Goal: Task Accomplishment & Management: Complete application form

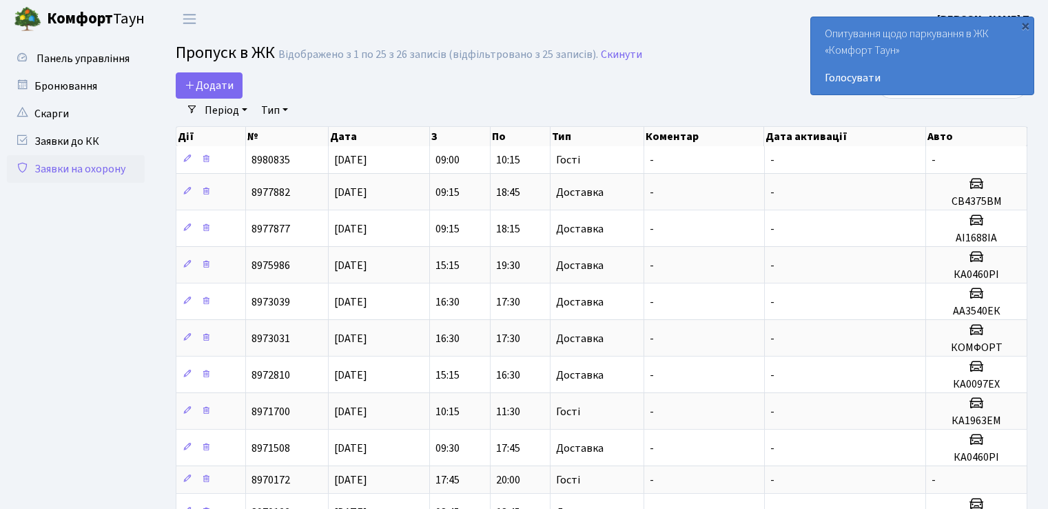
select select "25"
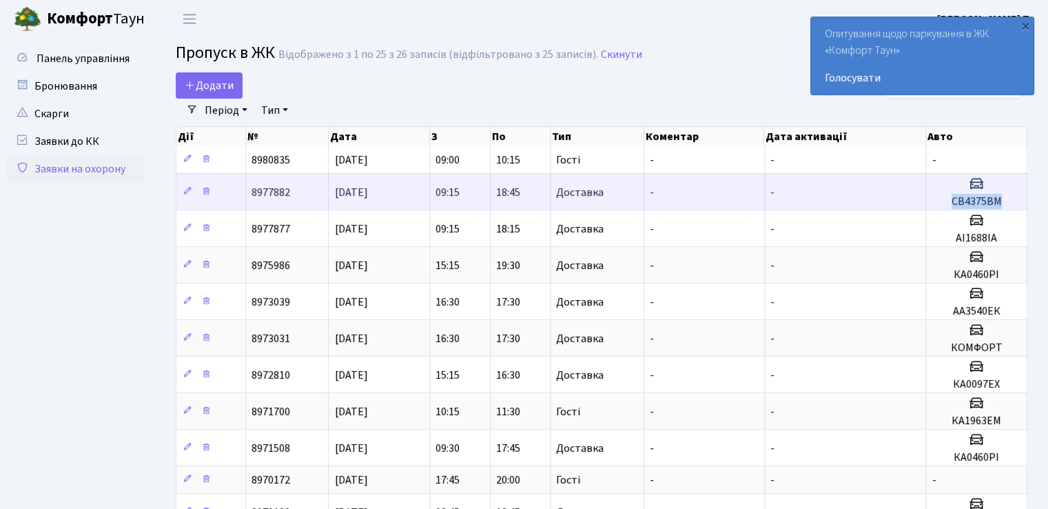
drag, startPoint x: 954, startPoint y: 199, endPoint x: 998, endPoint y: 203, distance: 44.3
click at [998, 203] on h5 "СВ4375ВМ" at bounding box center [977, 201] width 90 height 13
copy h5 "СВ4375ВМ"
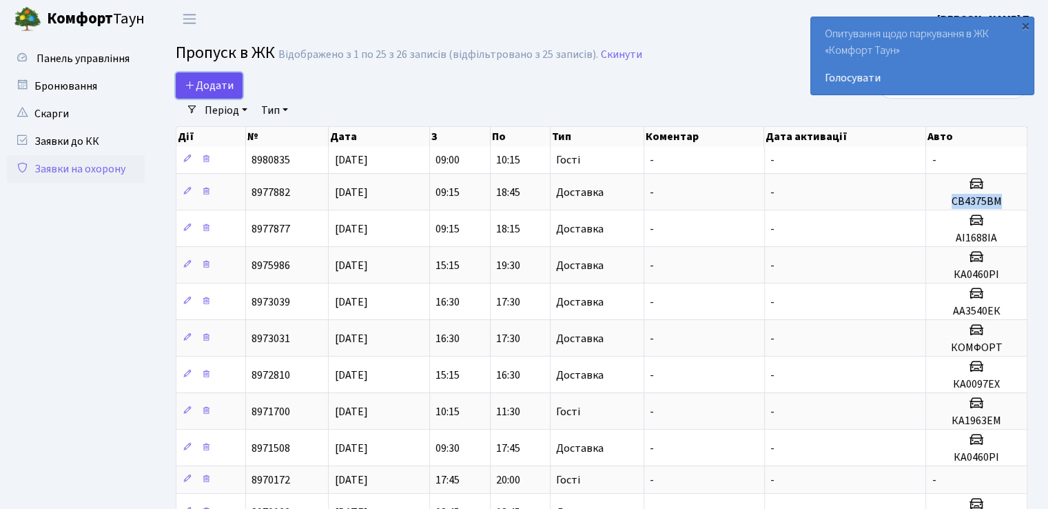
click at [198, 87] on span "Додати" at bounding box center [209, 85] width 49 height 15
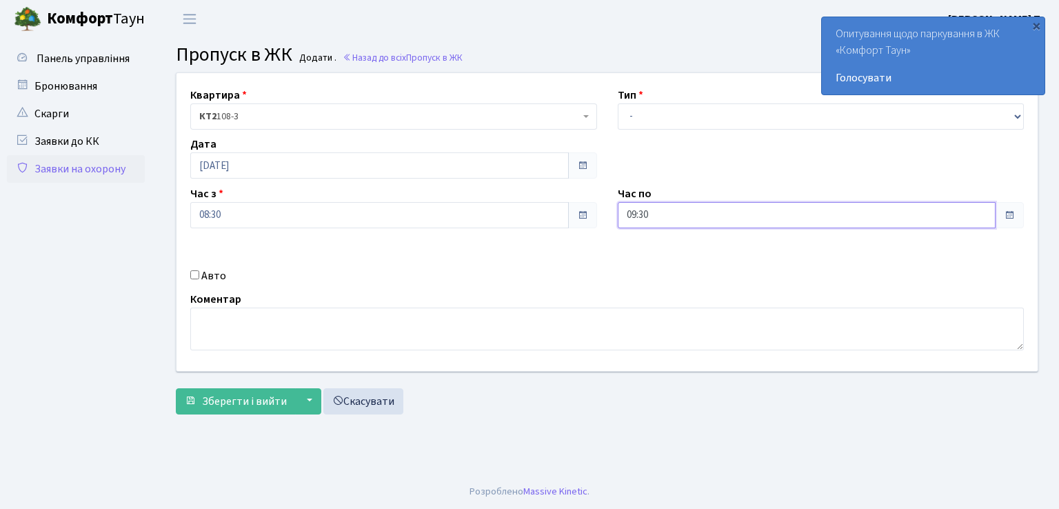
click at [738, 219] on input "09:30" at bounding box center [806, 215] width 378 height 26
click at [655, 260] on icon at bounding box center [655, 262] width 37 height 37
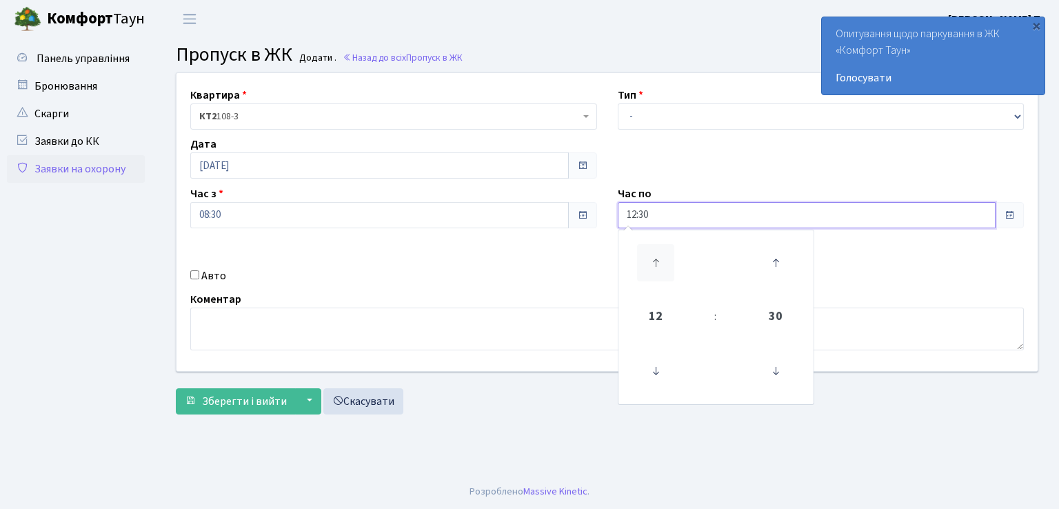
type input "13:30"
click at [196, 276] on input "Авто" at bounding box center [194, 274] width 9 height 9
checkbox input "true"
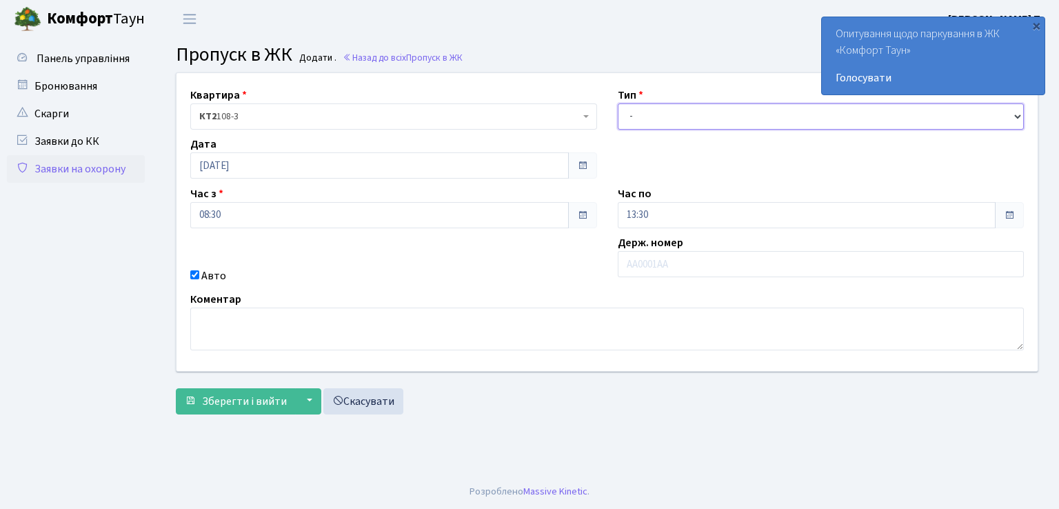
drag, startPoint x: 675, startPoint y: 108, endPoint x: 686, endPoint y: 126, distance: 21.6
click at [675, 108] on select "- Доставка Таксі Гості Сервіс" at bounding box center [820, 116] width 407 height 26
select select "1"
click at [617, 103] on select "- Доставка Таксі Гості Сервіс" at bounding box center [820, 116] width 407 height 26
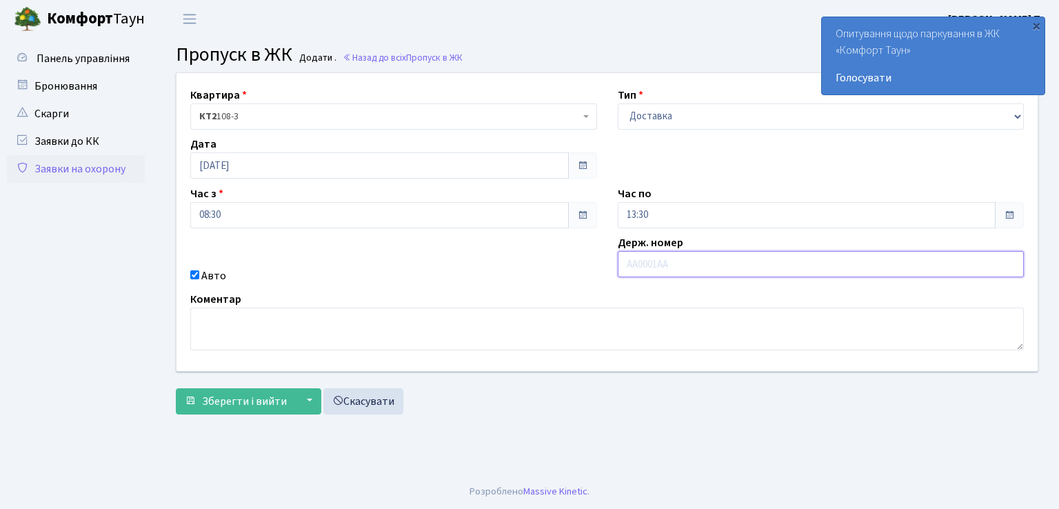
click at [653, 257] on input "text" at bounding box center [820, 264] width 407 height 26
type input "СВ4375ВМ"
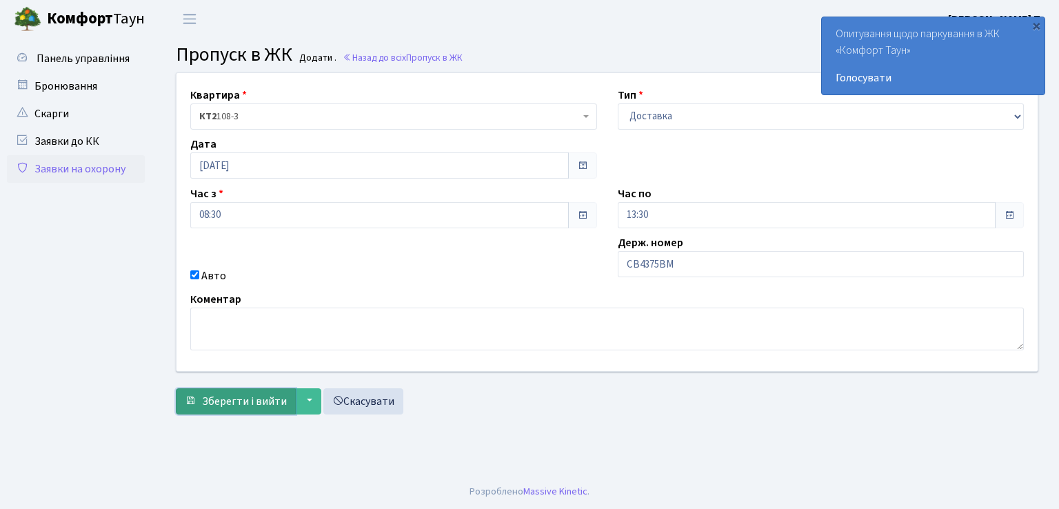
click at [232, 403] on span "Зберегти і вийти" at bounding box center [244, 401] width 85 height 15
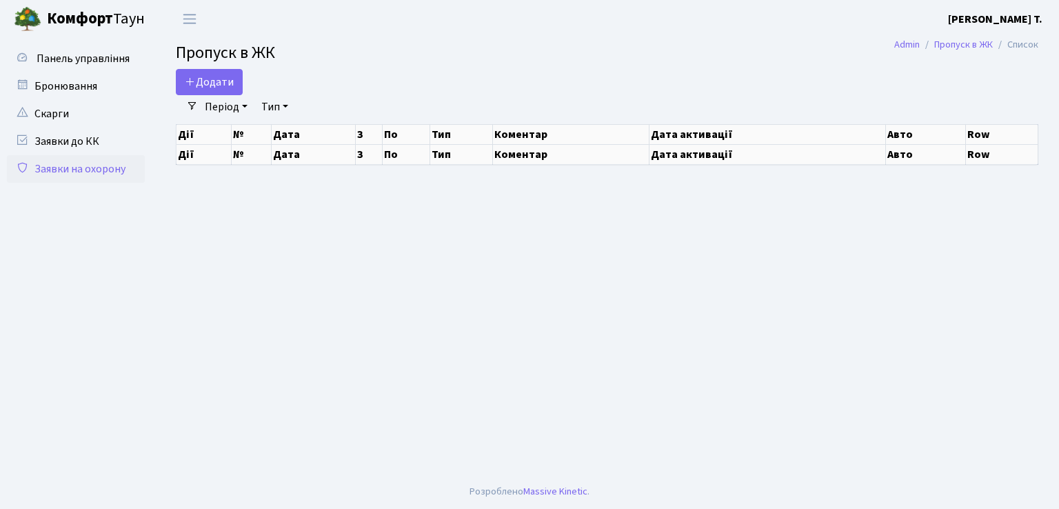
select select "25"
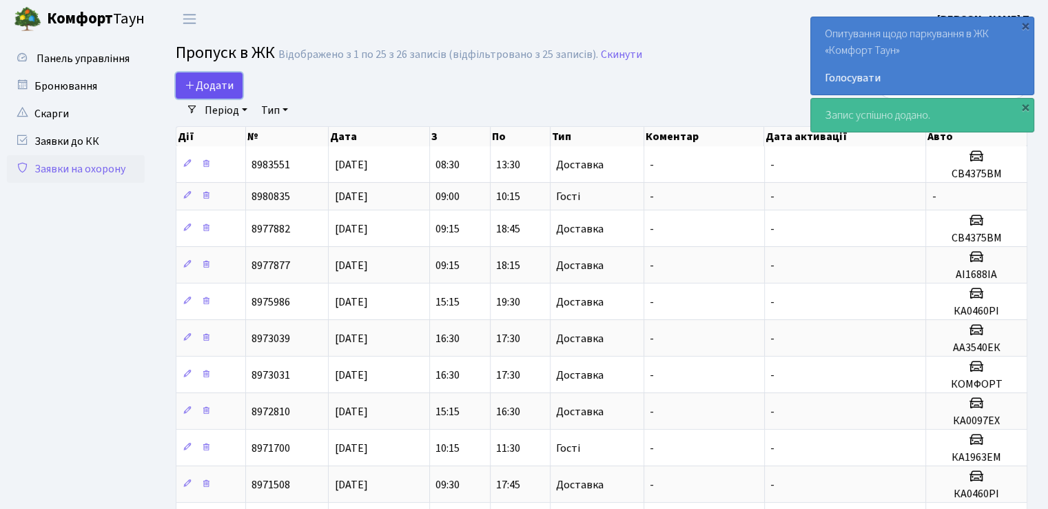
click at [205, 81] on span "Додати" at bounding box center [209, 85] width 49 height 15
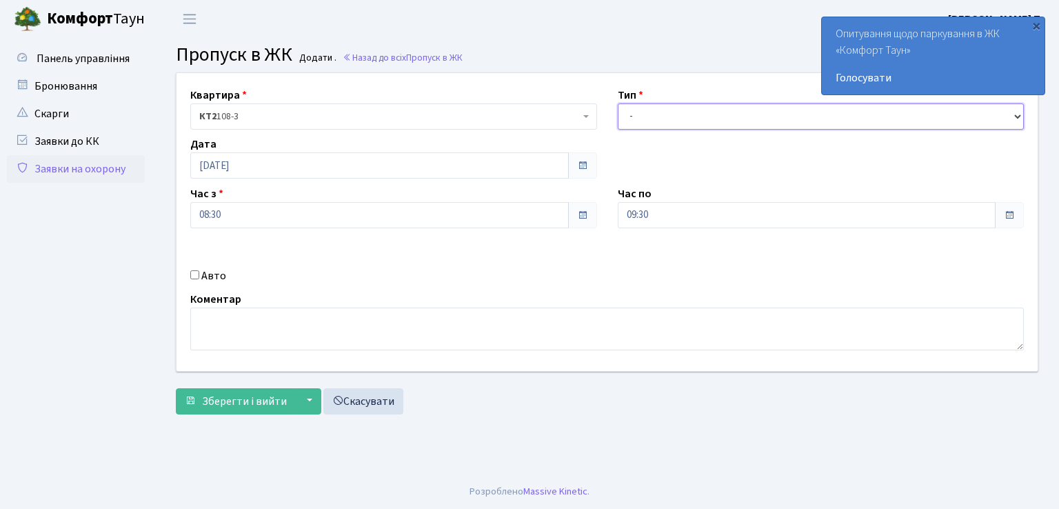
click at [651, 114] on select "- Доставка Таксі Гості Сервіс" at bounding box center [820, 116] width 407 height 26
select select "1"
click at [617, 103] on select "- Доставка Таксі Гості Сервіс" at bounding box center [820, 116] width 407 height 26
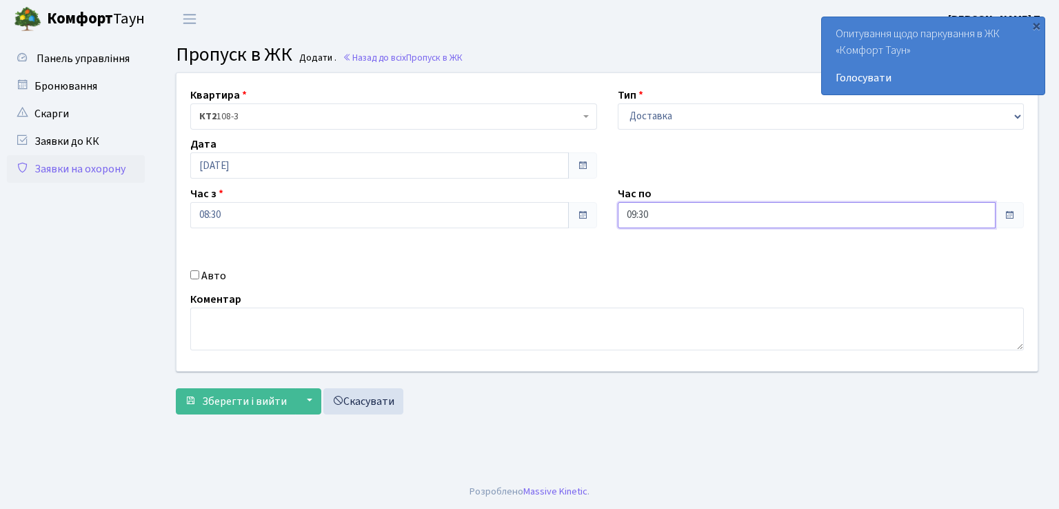
click at [677, 209] on input "09:30" at bounding box center [806, 215] width 378 height 26
click at [654, 255] on icon at bounding box center [655, 262] width 37 height 37
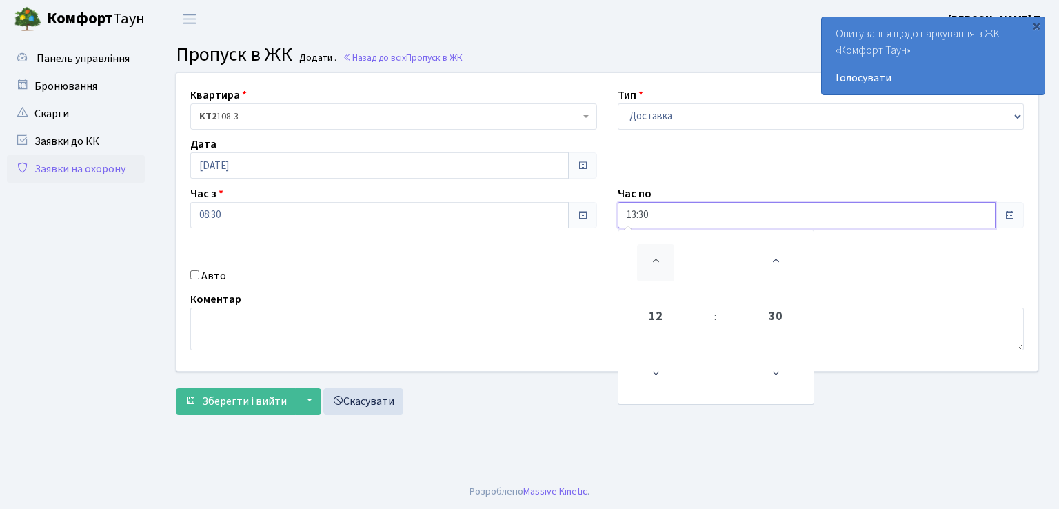
click at [654, 255] on icon at bounding box center [655, 262] width 37 height 37
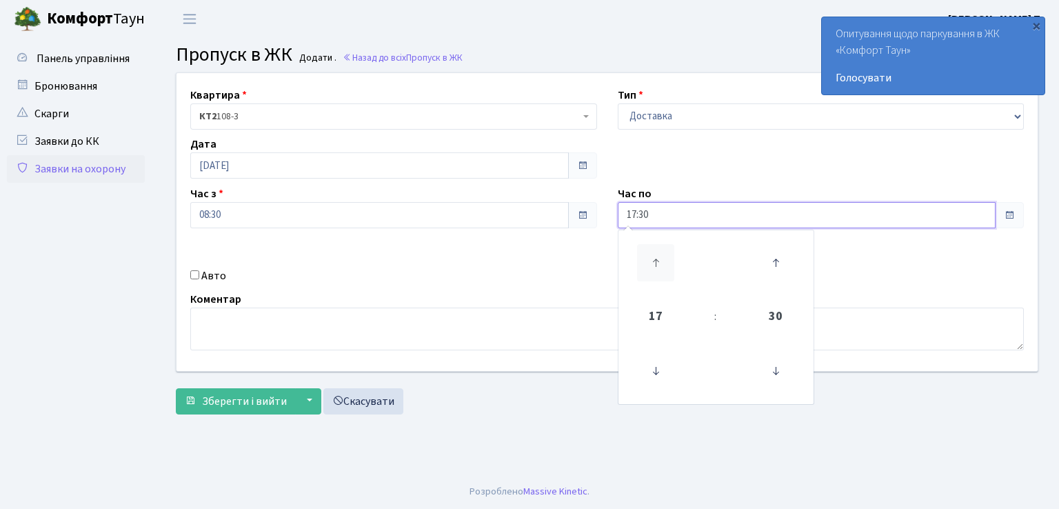
type input "18:30"
click at [195, 274] on input "Авто" at bounding box center [194, 274] width 9 height 9
checkbox input "true"
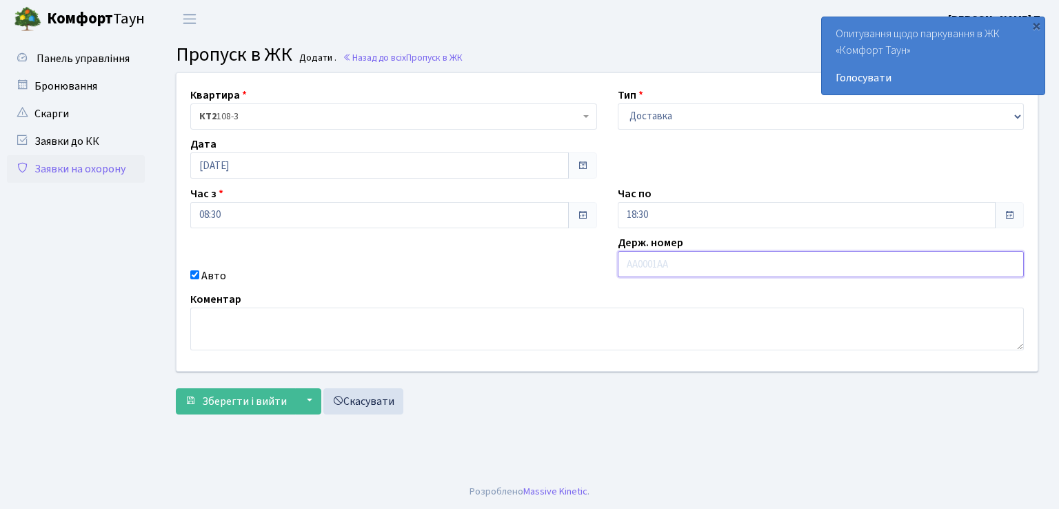
drag, startPoint x: 651, startPoint y: 263, endPoint x: 636, endPoint y: 263, distance: 15.2
click at [634, 263] on input "text" at bounding box center [820, 264] width 407 height 26
type input "АІ1688ІА"
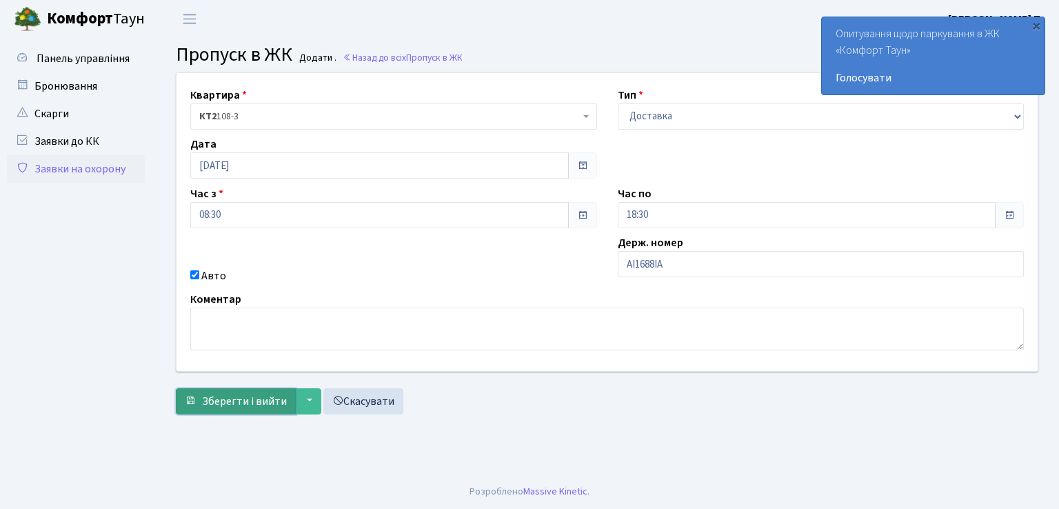
click at [215, 401] on span "Зберегти і вийти" at bounding box center [244, 401] width 85 height 15
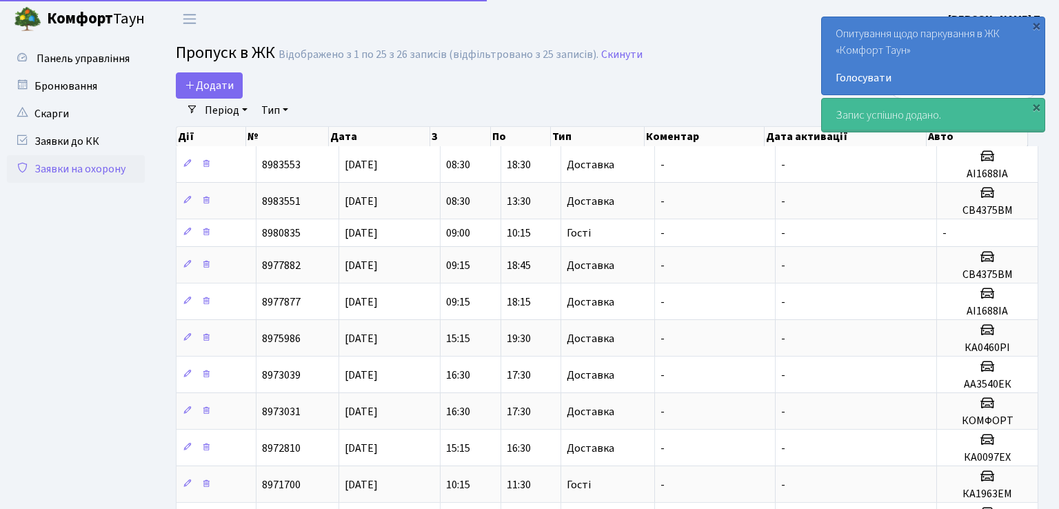
select select "25"
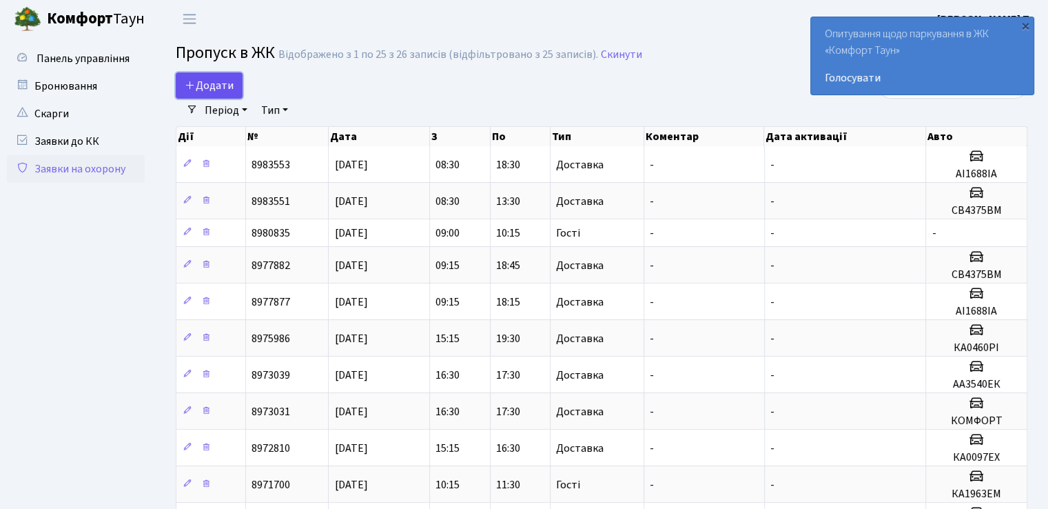
click at [221, 83] on span "Додати" at bounding box center [209, 85] width 49 height 15
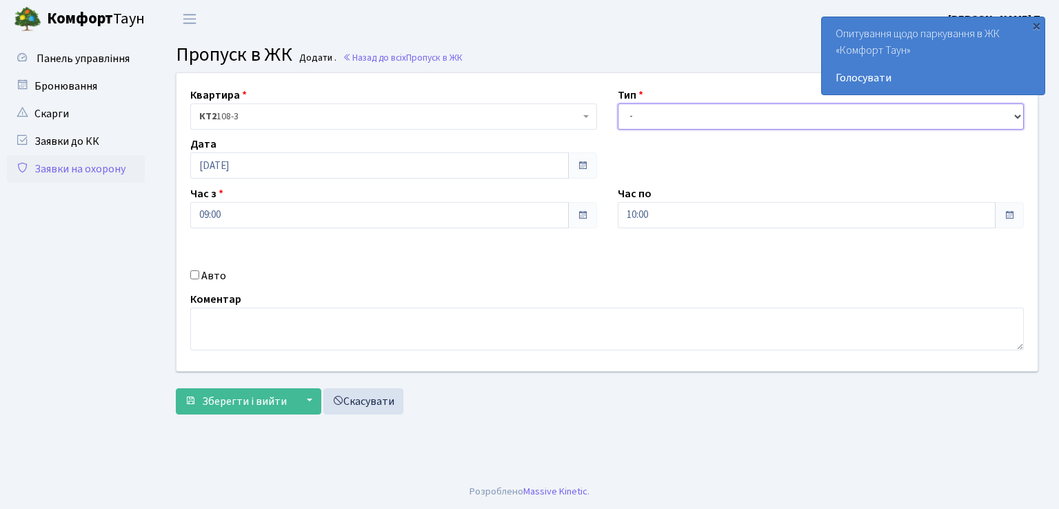
click at [640, 109] on select "- Доставка Таксі Гості Сервіс" at bounding box center [820, 116] width 407 height 26
select select "3"
click at [617, 103] on select "- Доставка Таксі Гості Сервіс" at bounding box center [820, 116] width 407 height 26
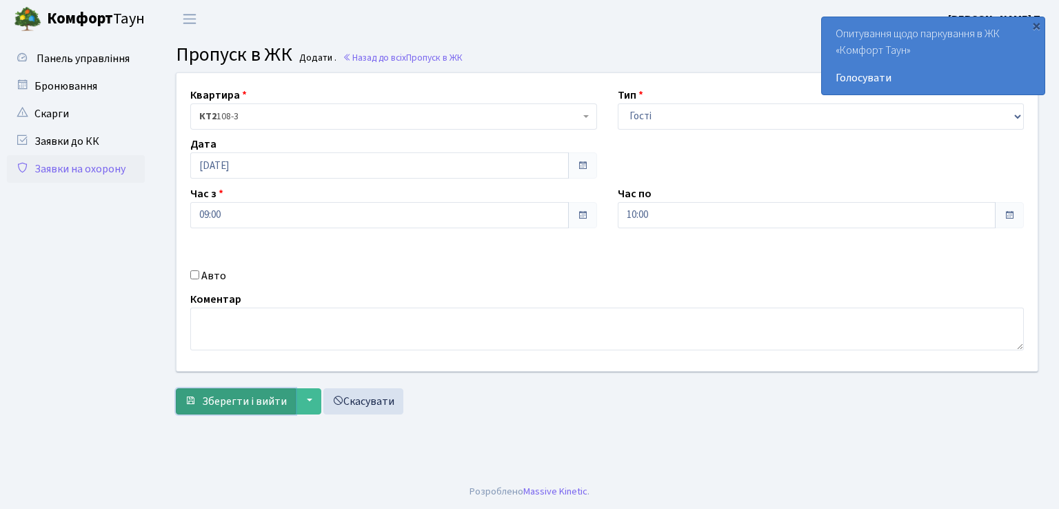
click at [249, 397] on span "Зберегти і вийти" at bounding box center [244, 401] width 85 height 15
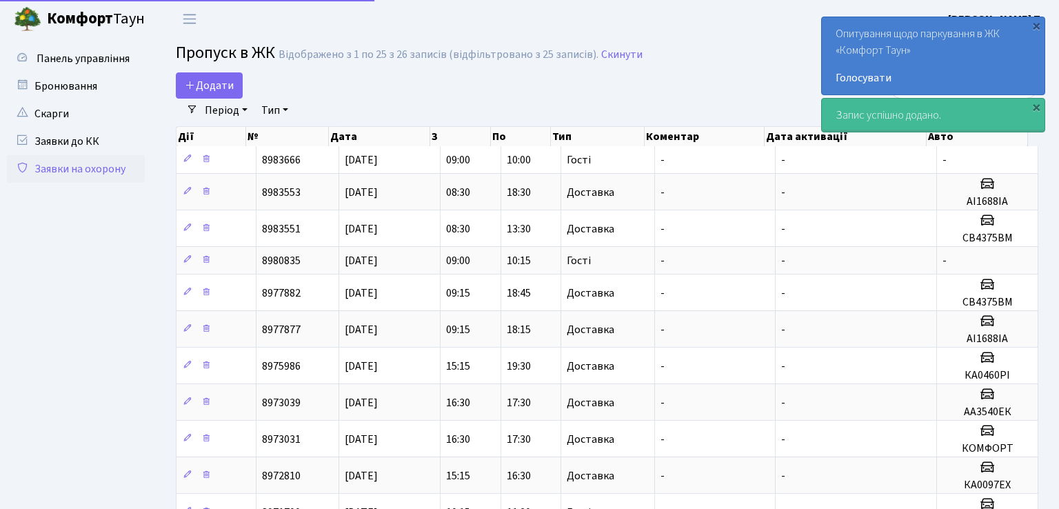
select select "25"
